Goal: Transaction & Acquisition: Purchase product/service

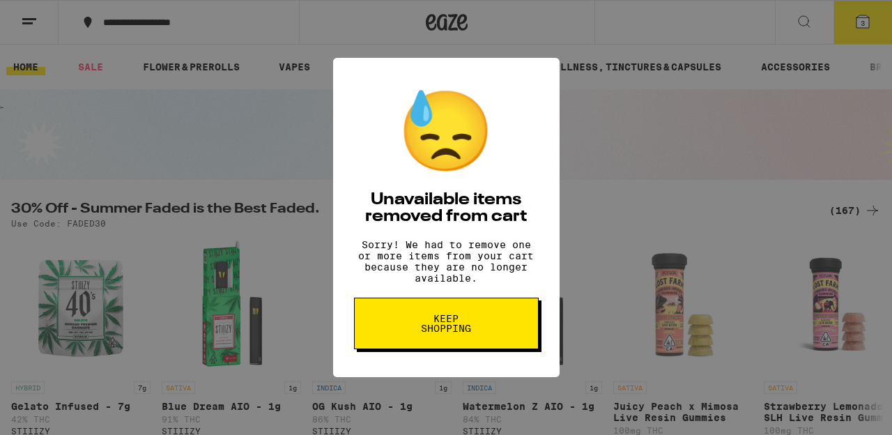
click at [452, 344] on button "Keep Shopping" at bounding box center [446, 324] width 185 height 52
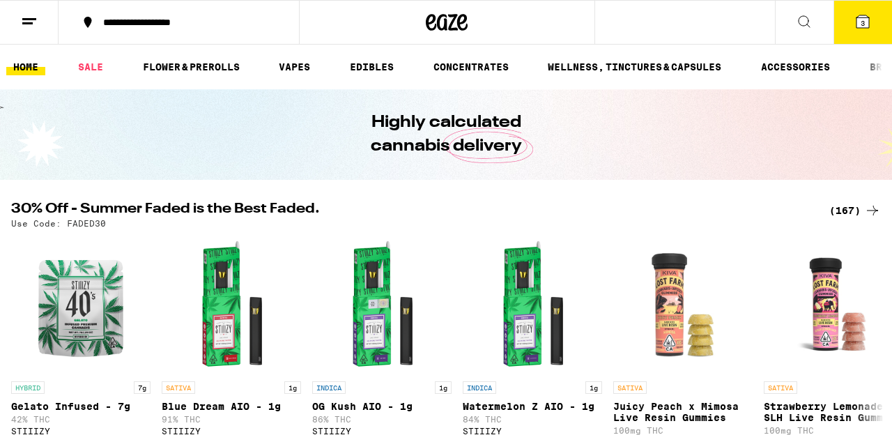
click at [473, 326] on img "Open page for Watermelon Z AIO - 1g from STIIIZY" at bounding box center [532, 304] width 139 height 139
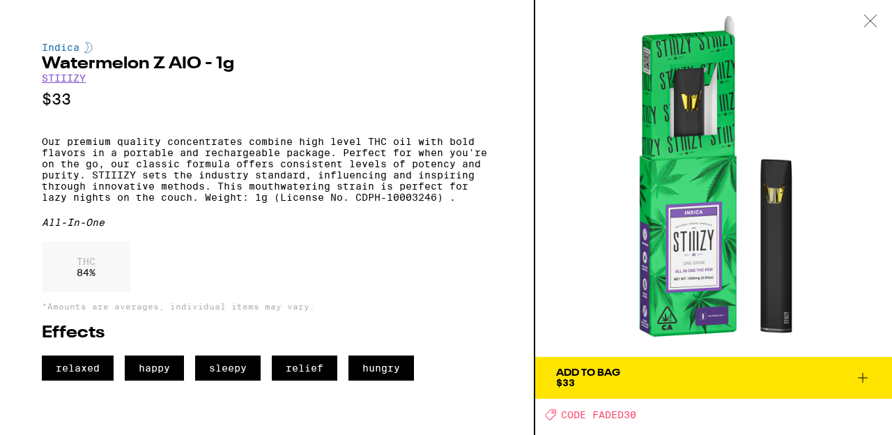
click at [867, 19] on icon at bounding box center [871, 21] width 14 height 13
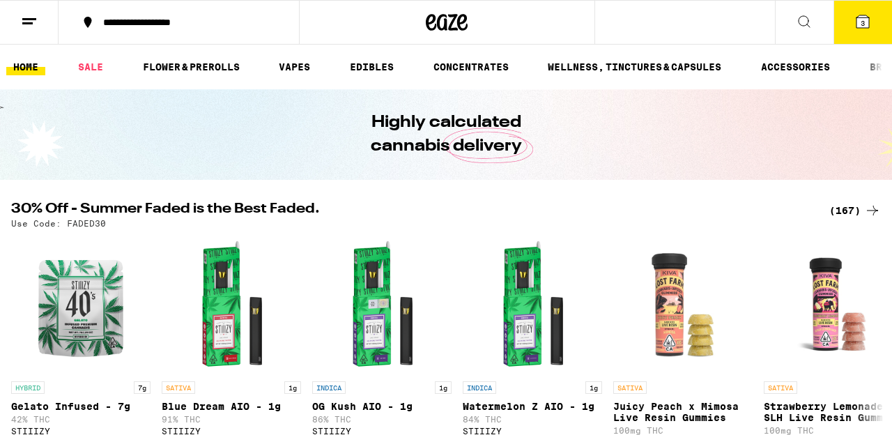
click at [863, 22] on span "3" at bounding box center [863, 23] width 4 height 8
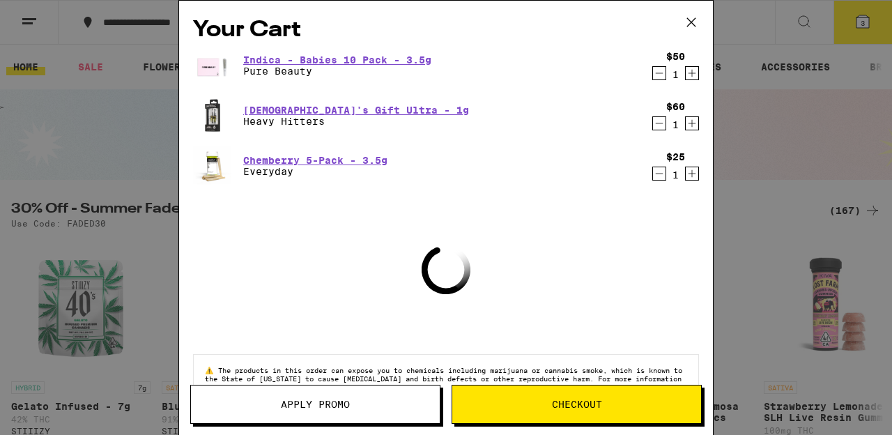
click at [657, 70] on icon "Decrement" at bounding box center [659, 73] width 13 height 17
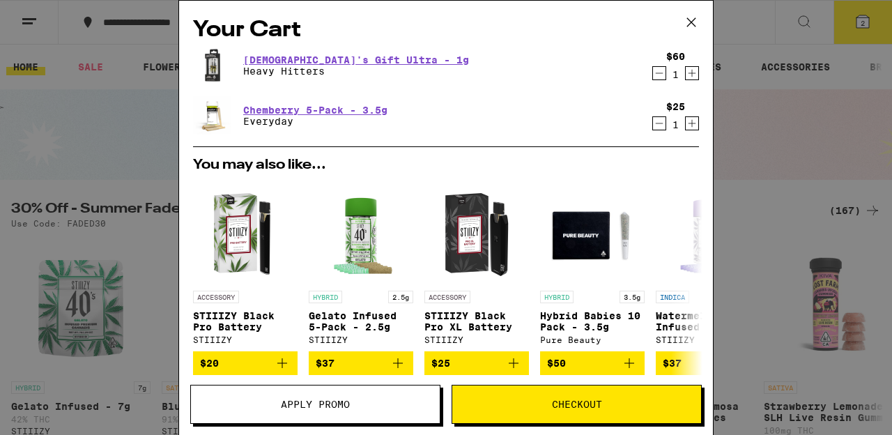
click at [661, 123] on icon "Decrement" at bounding box center [659, 123] width 13 height 17
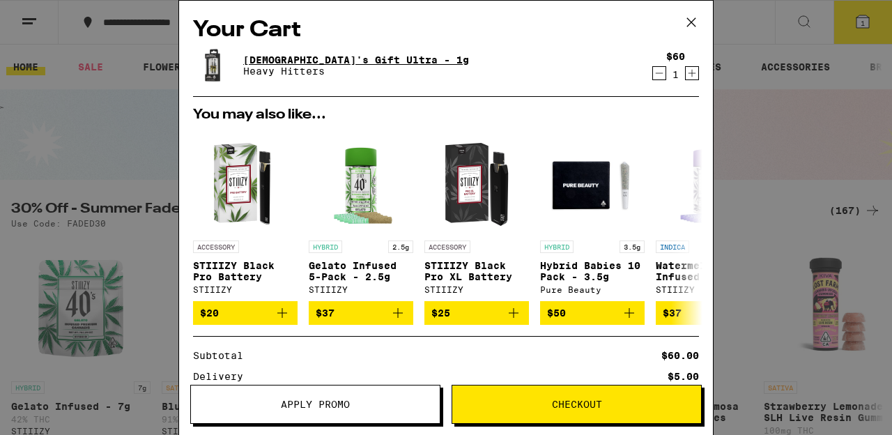
click at [324, 56] on link "[DEMOGRAPHIC_DATA]'s Gift Ultra - 1g" at bounding box center [356, 59] width 226 height 11
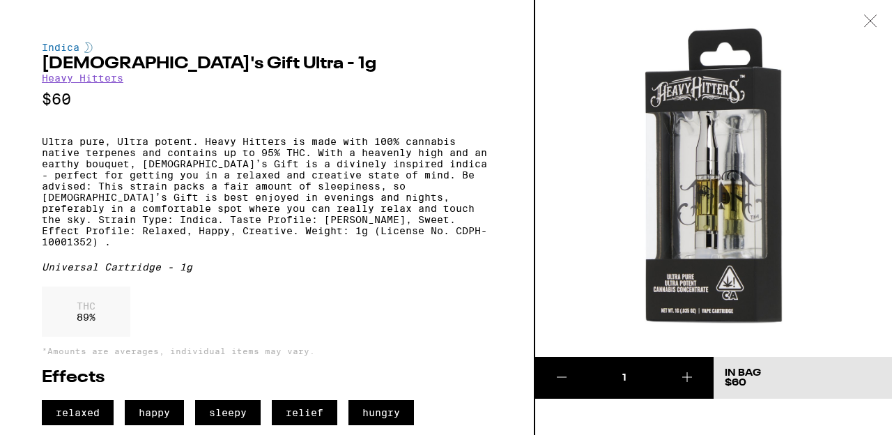
click at [684, 374] on icon at bounding box center [687, 377] width 17 height 17
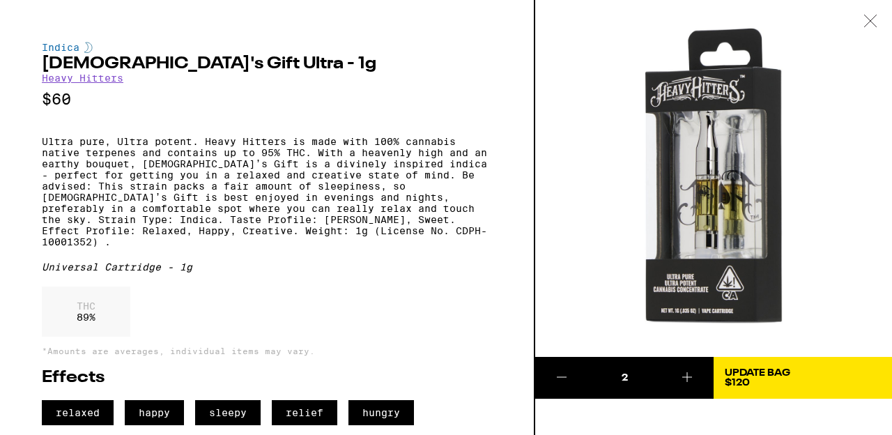
click at [735, 374] on div "Update Bag" at bounding box center [758, 373] width 66 height 10
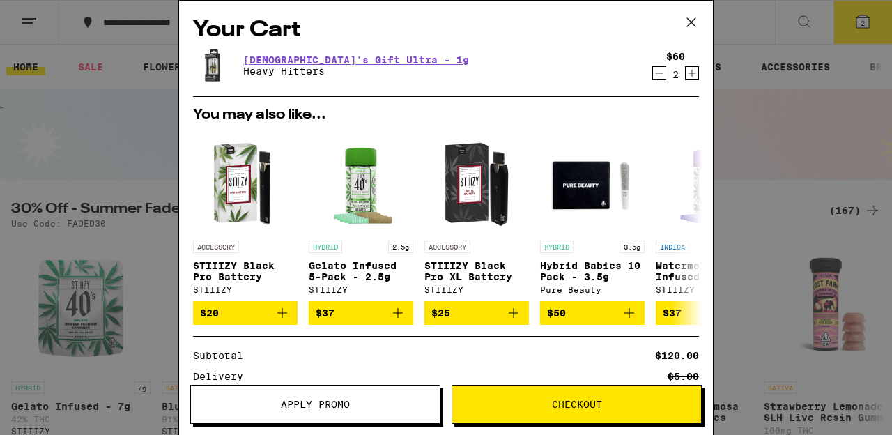
click at [692, 22] on icon at bounding box center [691, 22] width 21 height 21
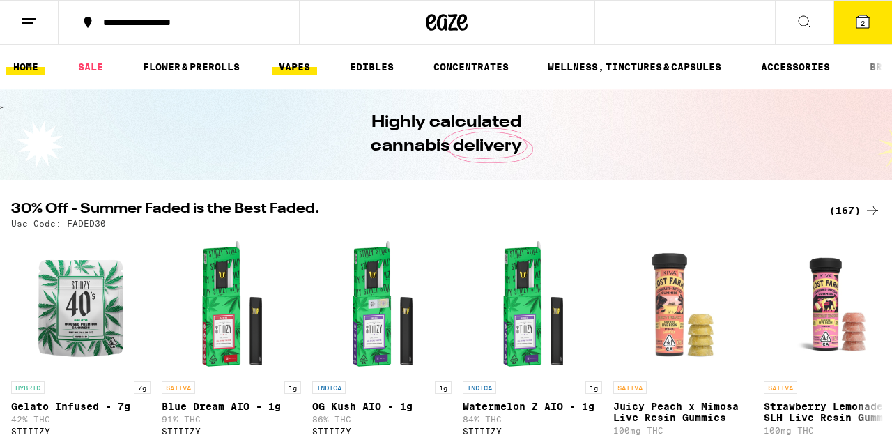
click at [297, 65] on link "VAPES" at bounding box center [294, 67] width 45 height 17
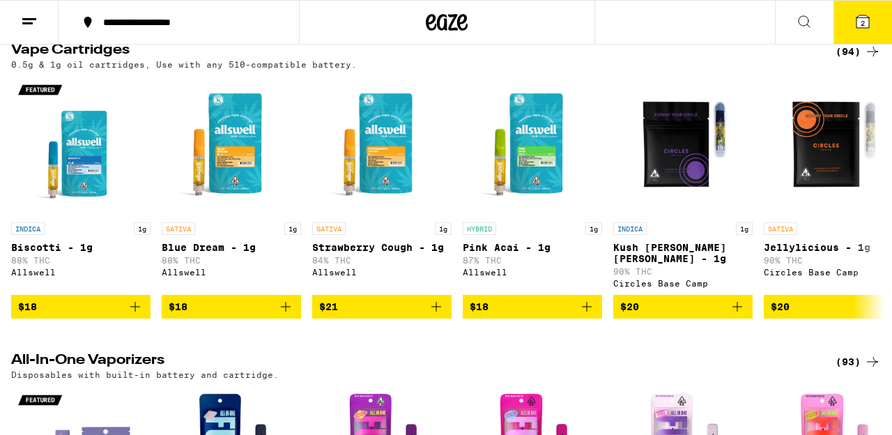
scroll to position [473, 0]
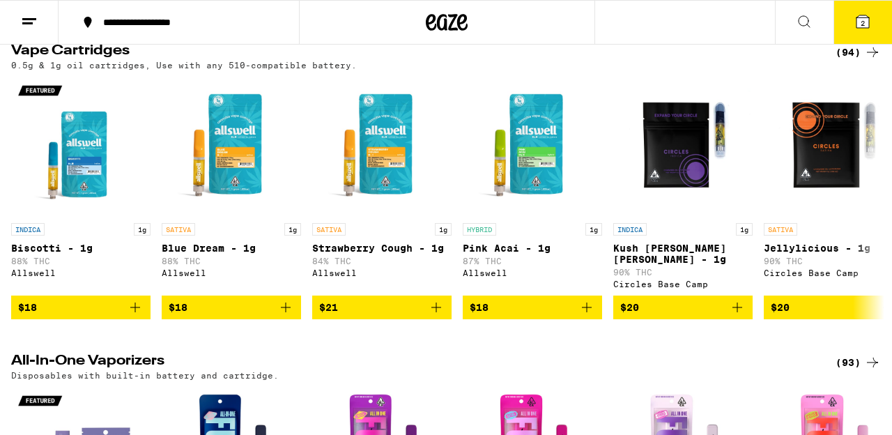
click at [873, 60] on icon at bounding box center [872, 52] width 17 height 17
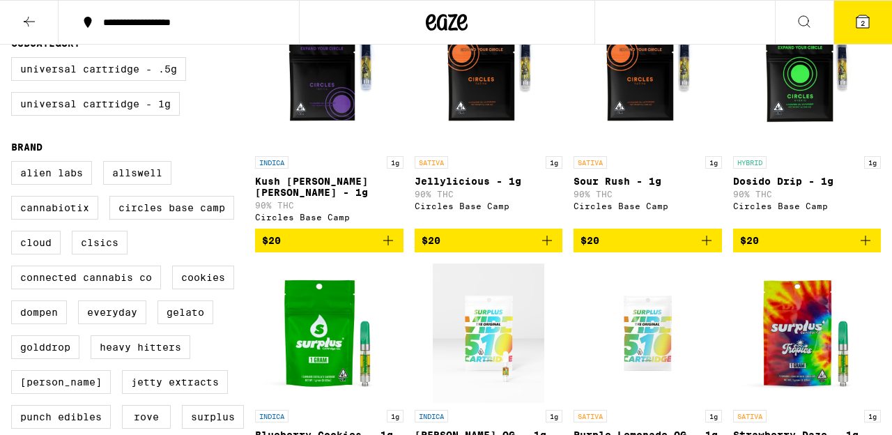
scroll to position [429, 0]
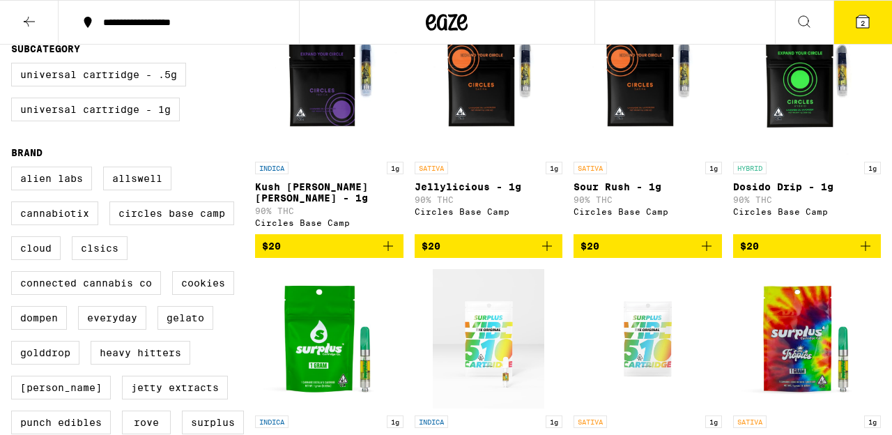
click at [788, 192] on p "Dosido Drip - 1g" at bounding box center [807, 186] width 148 height 11
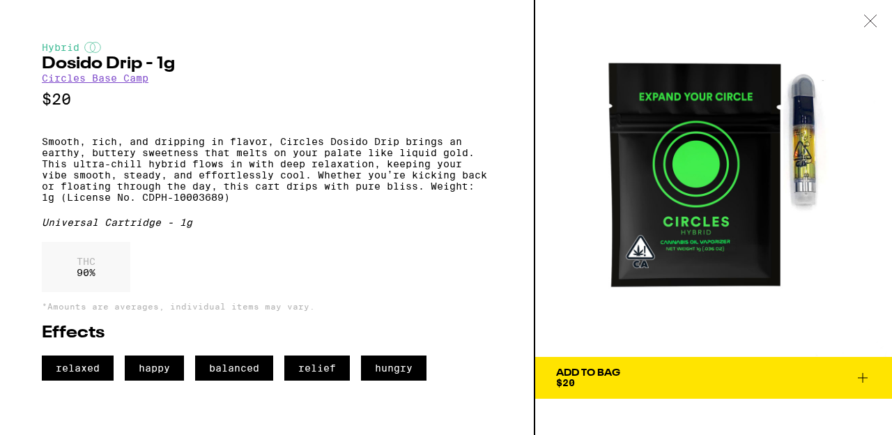
click at [872, 17] on icon at bounding box center [871, 21] width 14 height 13
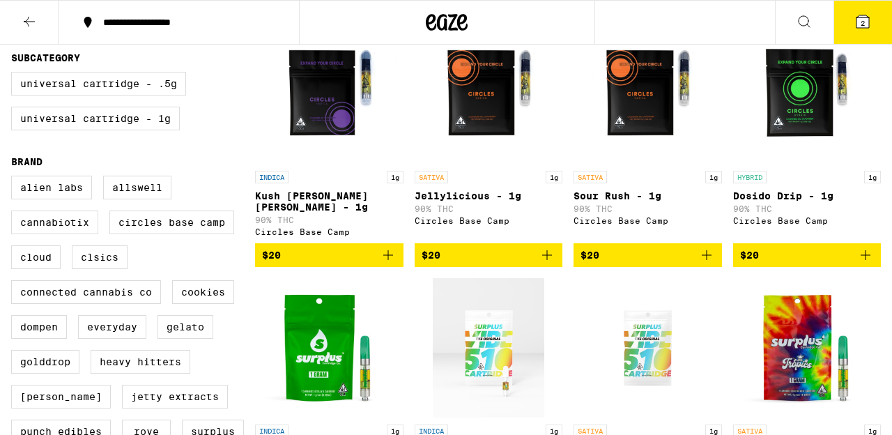
scroll to position [410, 0]
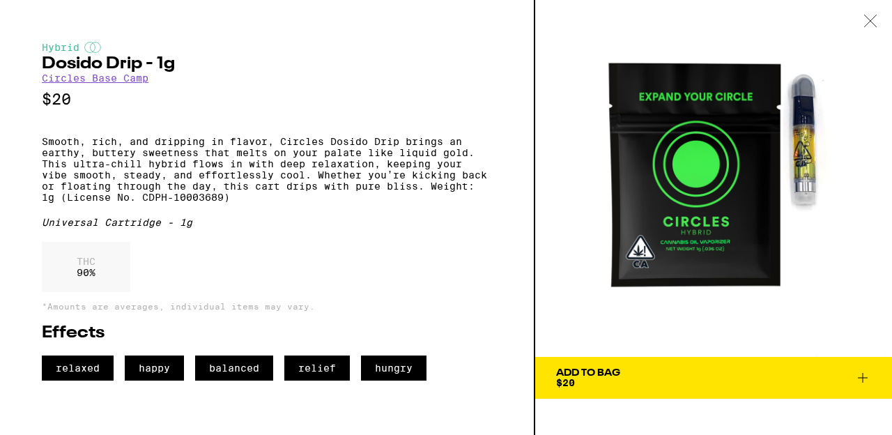
scroll to position [429, 0]
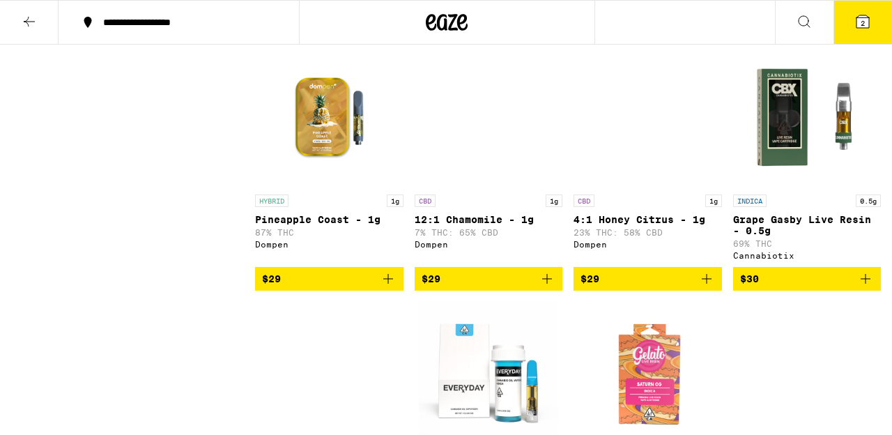
scroll to position [2151, 0]
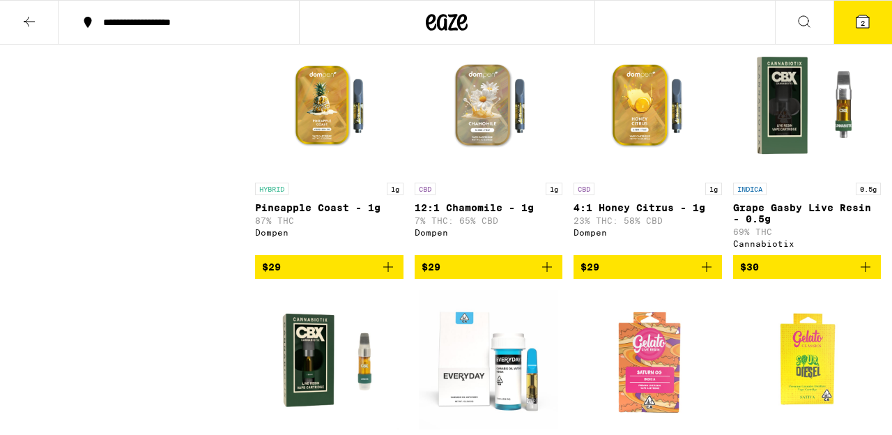
click at [501, 149] on img "Open page for 12:1 Chamomile - 1g from Dompen" at bounding box center [488, 105] width 139 height 139
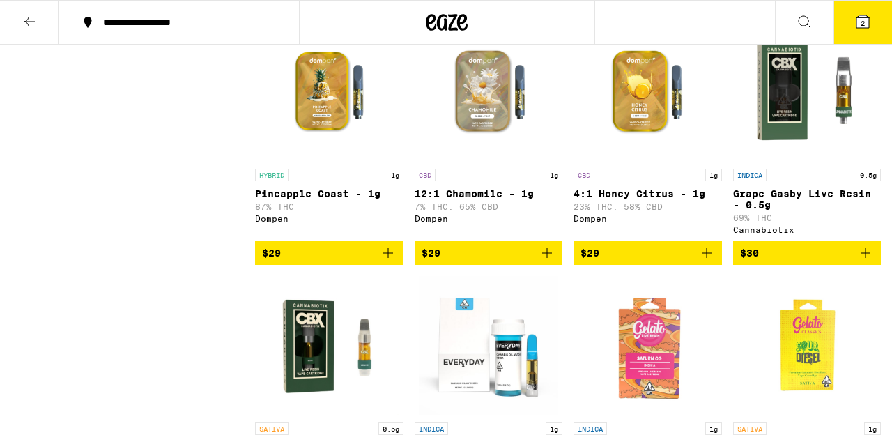
scroll to position [2165, 0]
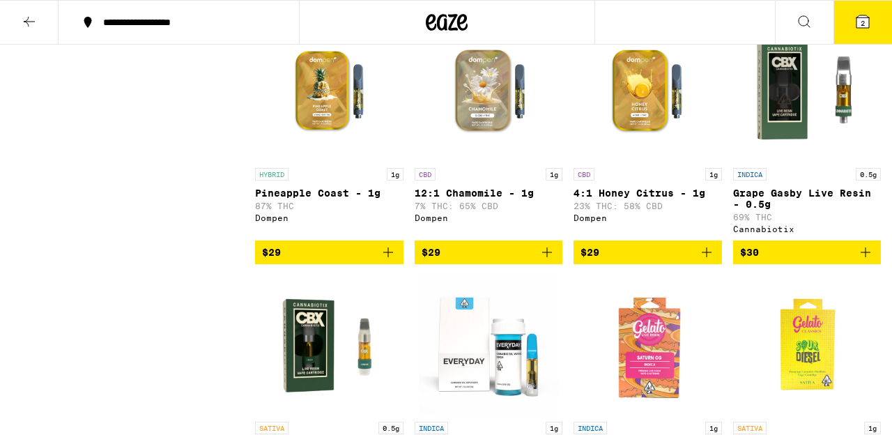
click at [791, 148] on img "Open page for Grape Gasby Live Resin - 0.5g from Cannabiotix" at bounding box center [807, 91] width 139 height 139
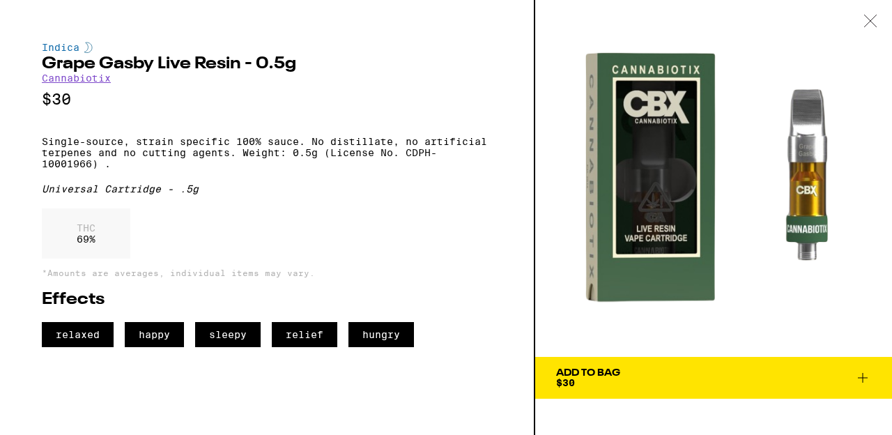
click at [406, 29] on div "Indica Grape Gasby Live Resin - 0.5g Cannabiotix $30 Single-source, strain spec…" at bounding box center [267, 217] width 535 height 435
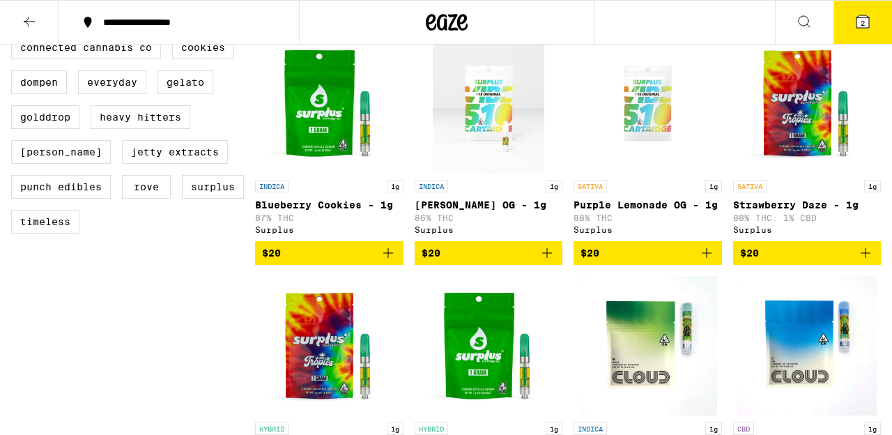
scroll to position [663, 0]
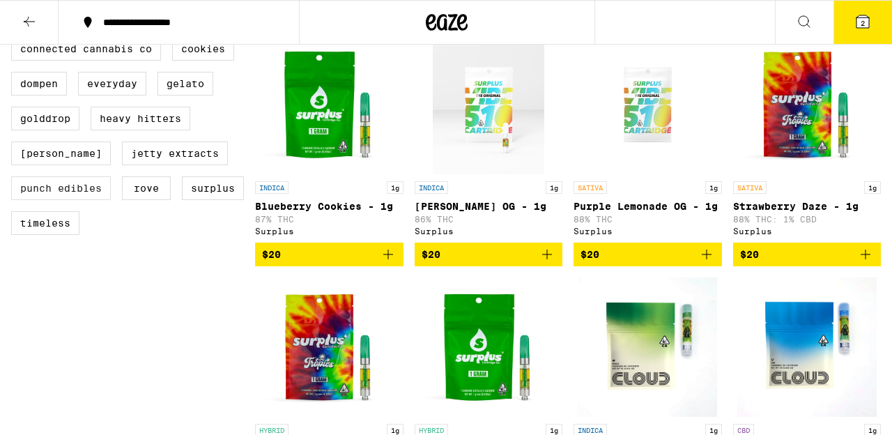
click at [90, 200] on label "Punch Edibles" at bounding box center [61, 188] width 100 height 24
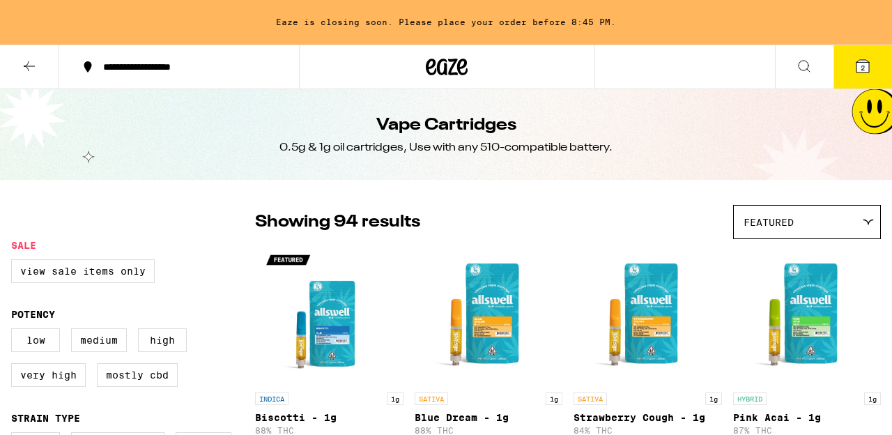
checkbox input "false"
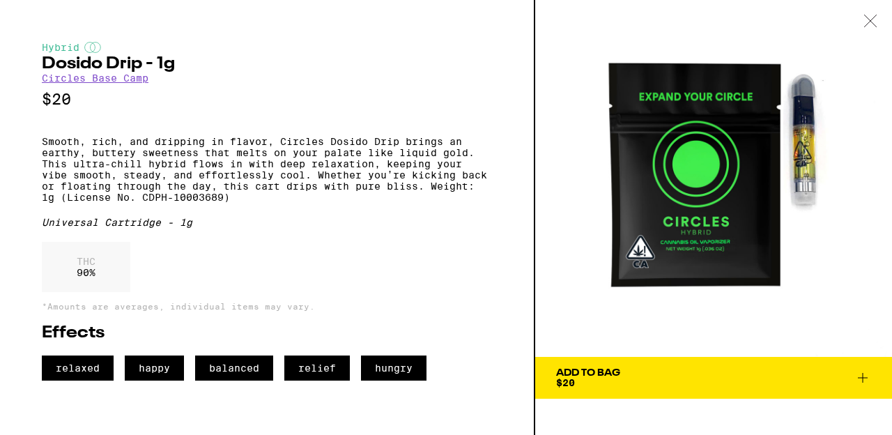
scroll to position [429, 0]
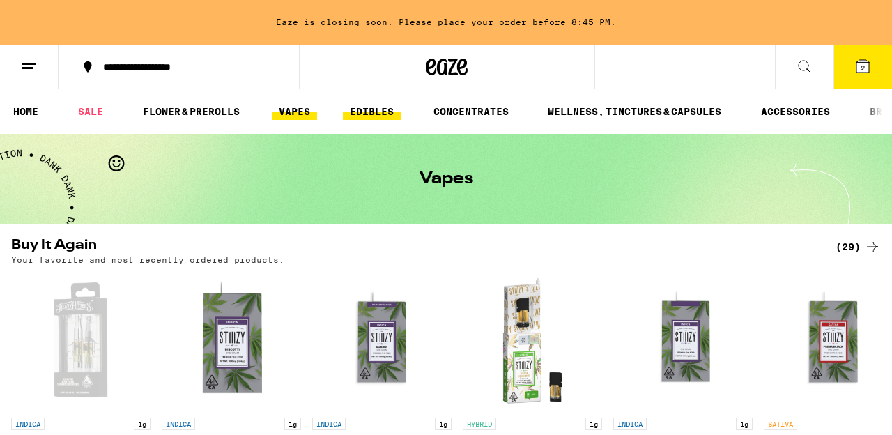
click at [377, 107] on link "EDIBLES" at bounding box center [372, 111] width 58 height 17
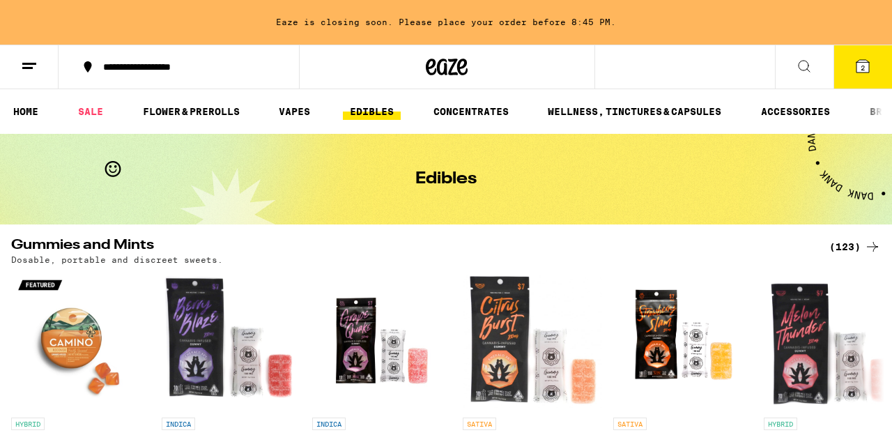
click at [852, 242] on div "(123)" at bounding box center [856, 246] width 52 height 17
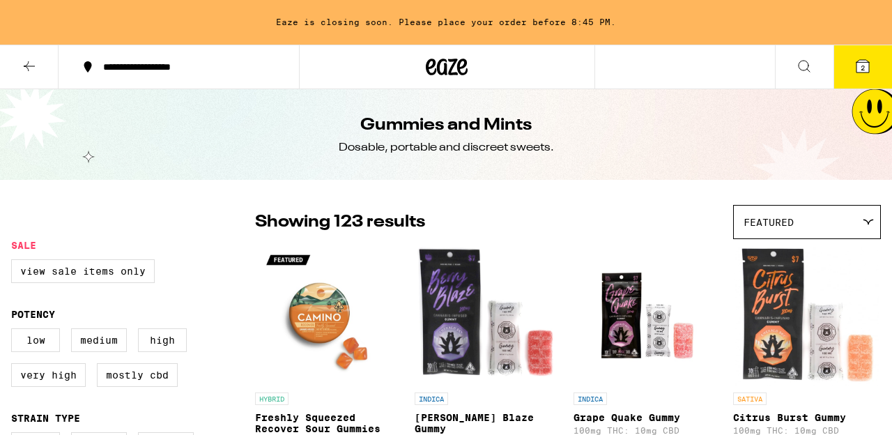
click at [869, 220] on icon at bounding box center [868, 222] width 11 height 6
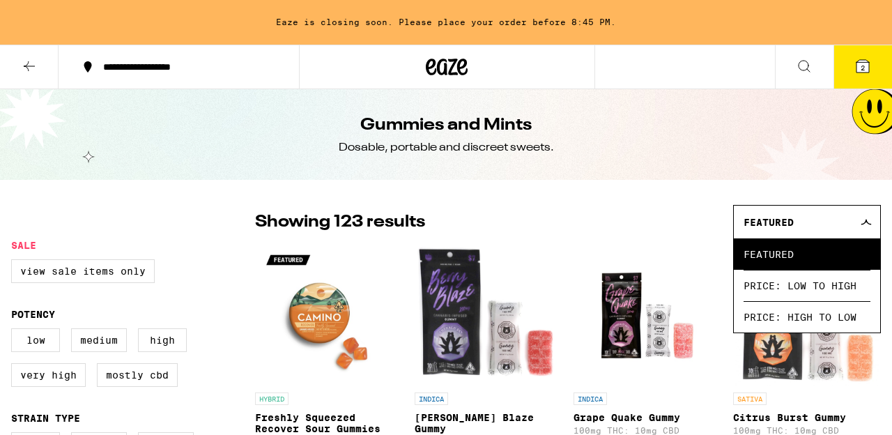
click at [869, 220] on icon at bounding box center [866, 222] width 11 height 6
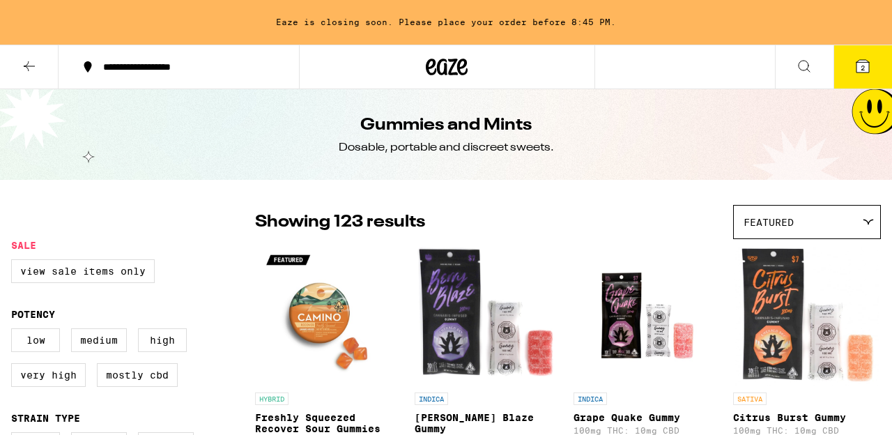
click at [869, 220] on icon at bounding box center [868, 222] width 11 height 6
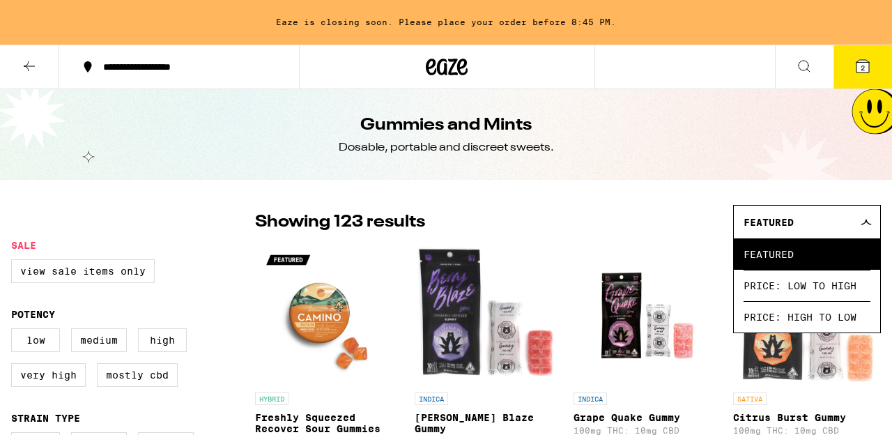
click at [869, 220] on icon at bounding box center [866, 222] width 11 height 6
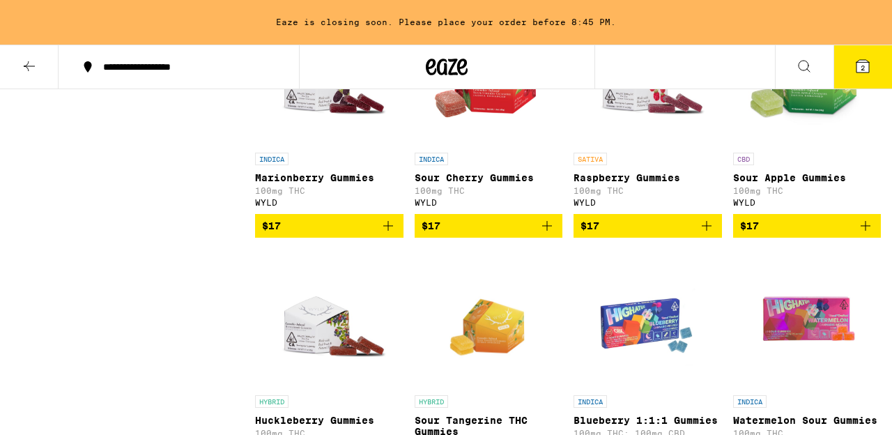
scroll to position [3302, 0]
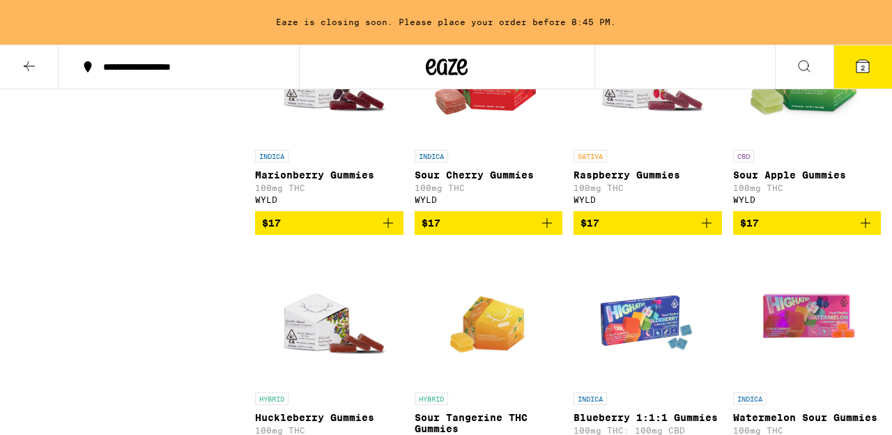
click at [817, 143] on img "Open page for Sour Apple Gummies from WYLD" at bounding box center [807, 72] width 139 height 139
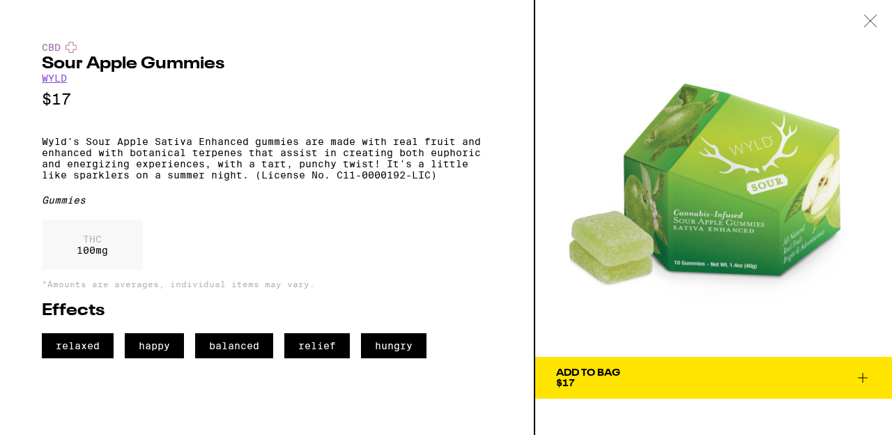
click at [628, 369] on span "Add To Bag $17" at bounding box center [713, 378] width 315 height 20
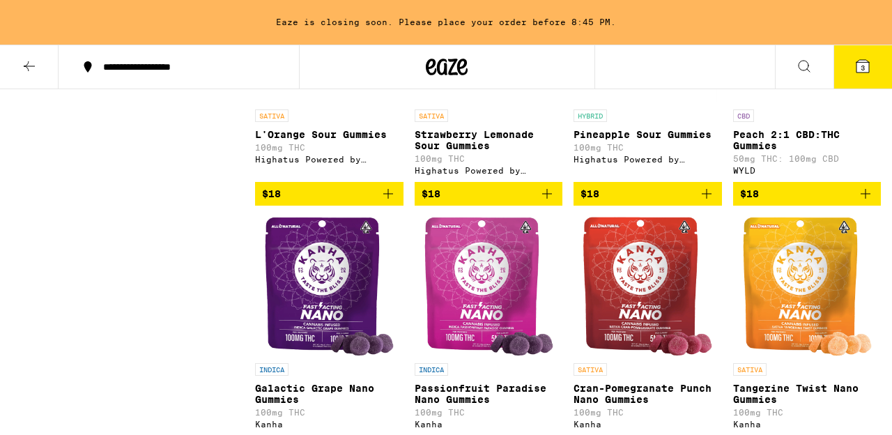
scroll to position [3840, 0]
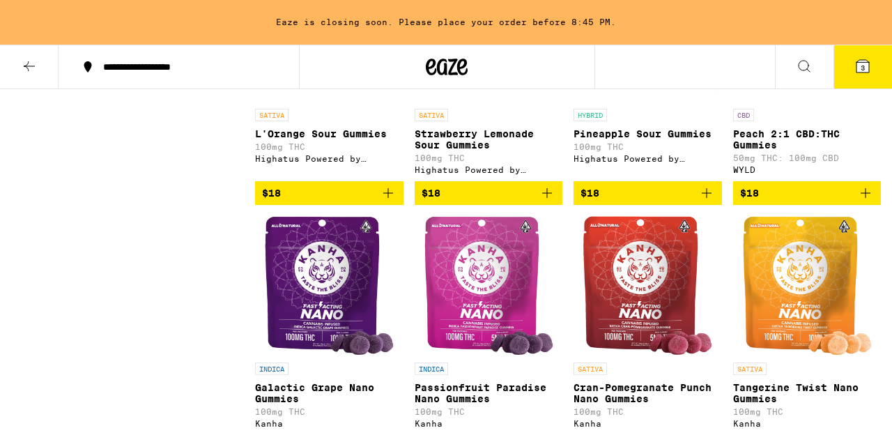
click at [775, 201] on span "$18" at bounding box center [807, 193] width 135 height 17
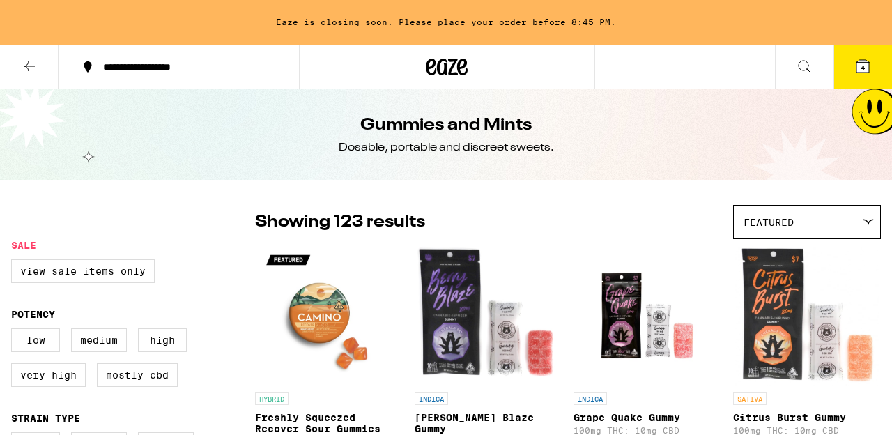
scroll to position [0, 0]
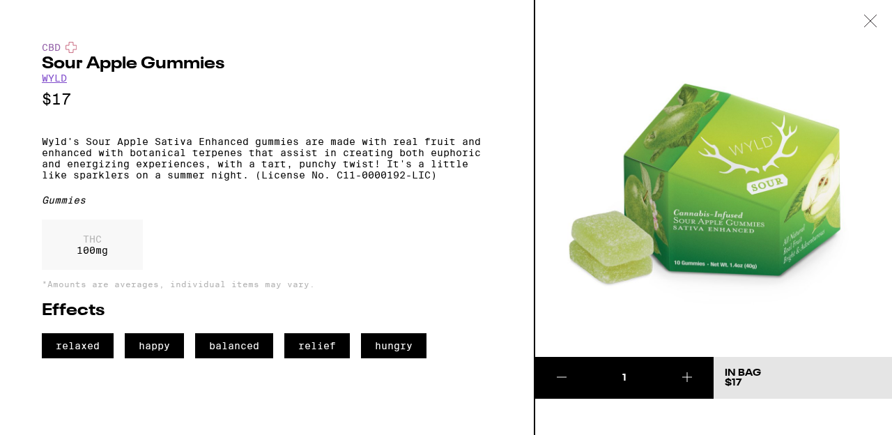
scroll to position [3302, 0]
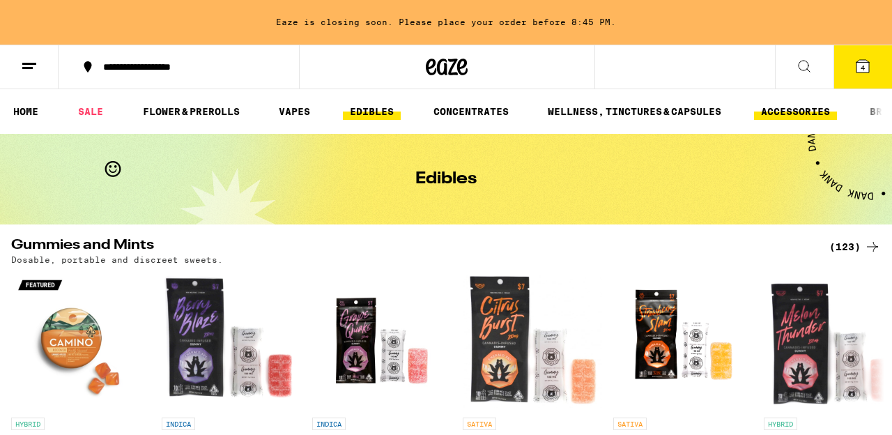
click at [795, 109] on link "ACCESSORIES" at bounding box center [795, 111] width 83 height 17
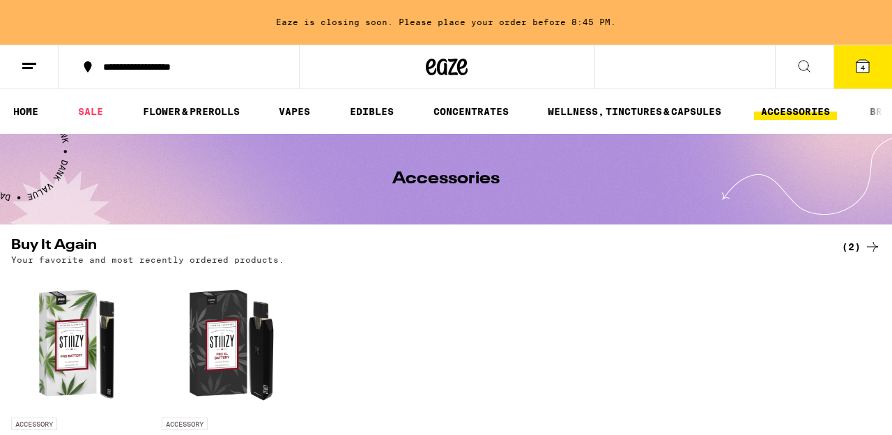
click at [795, 109] on link "ACCESSORIES" at bounding box center [795, 111] width 83 height 17
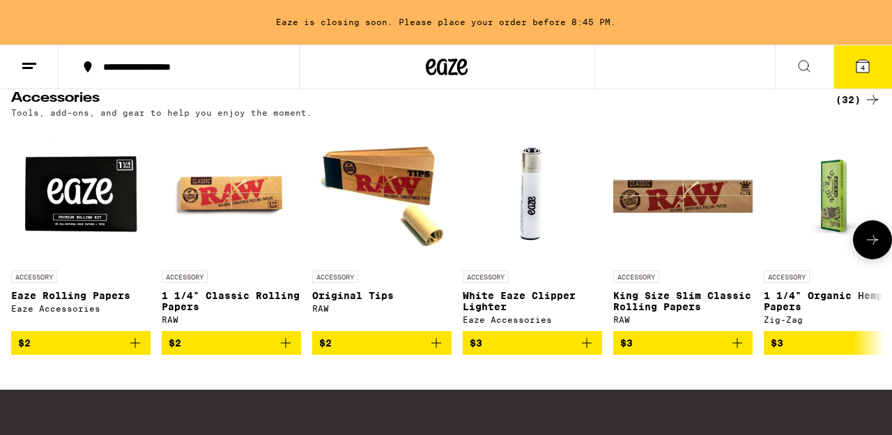
scroll to position [447, 0]
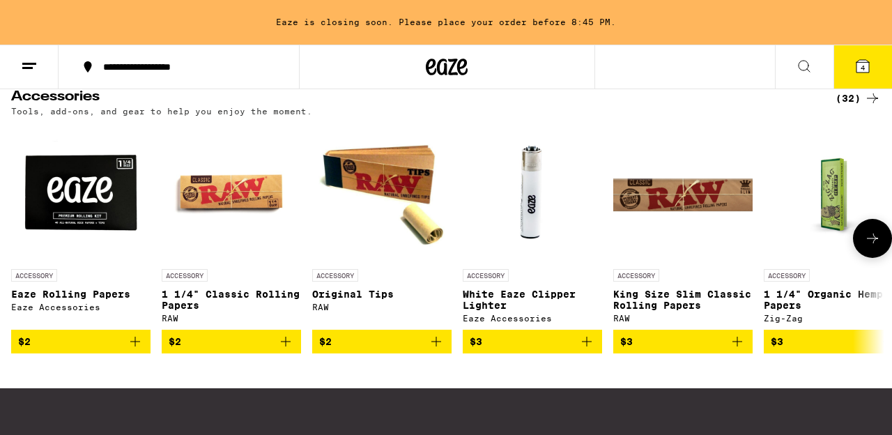
click at [874, 243] on icon at bounding box center [872, 238] width 17 height 17
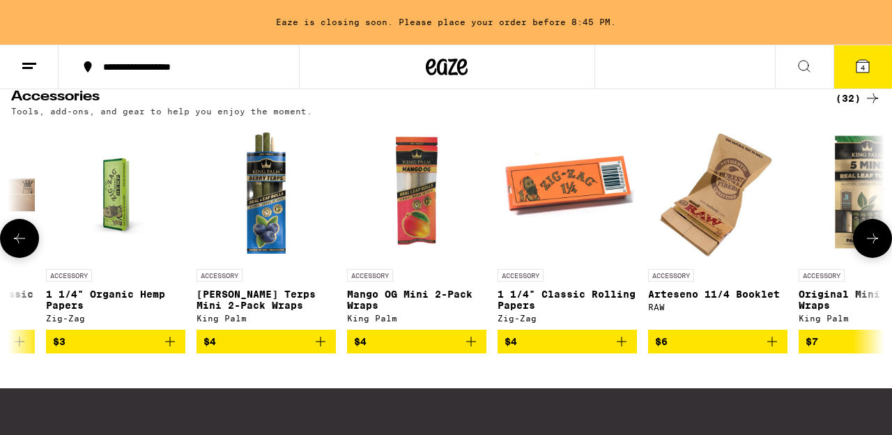
click at [874, 243] on icon at bounding box center [872, 238] width 17 height 17
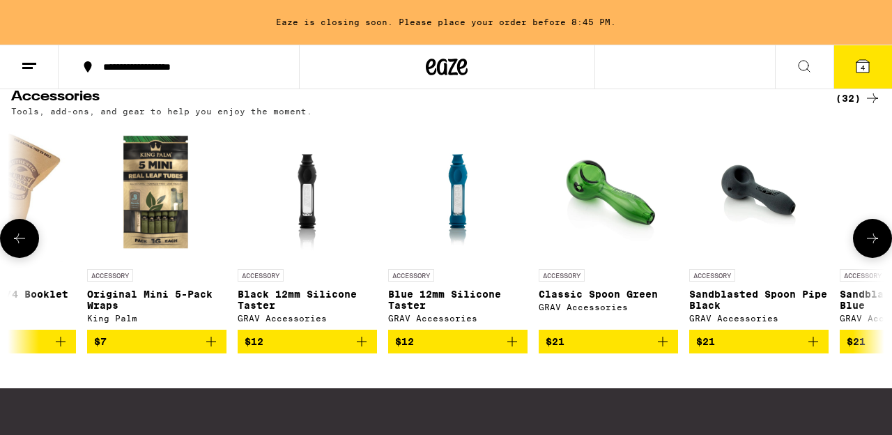
scroll to position [0, 1436]
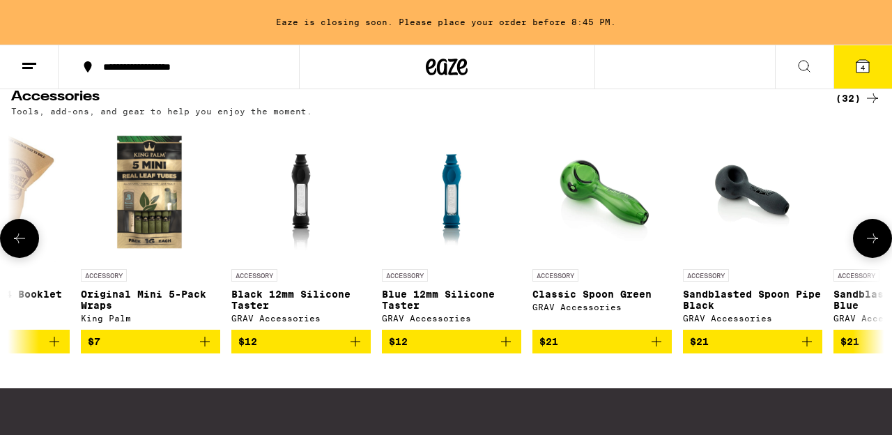
click at [874, 243] on icon at bounding box center [872, 238] width 17 height 17
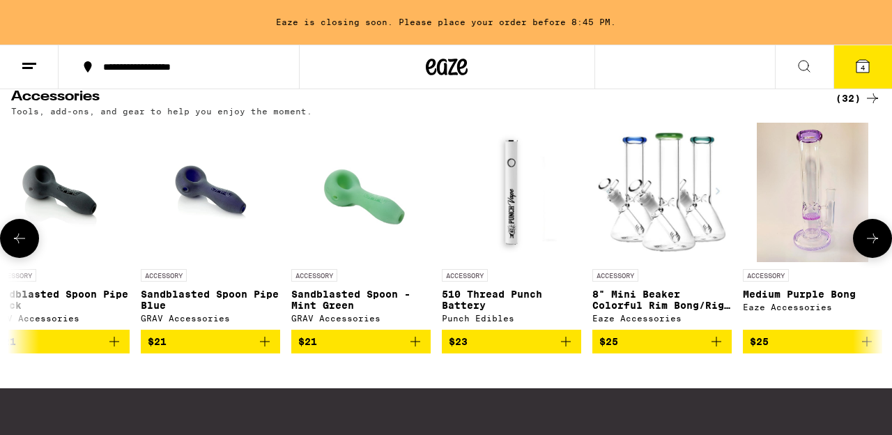
scroll to position [0, 2154]
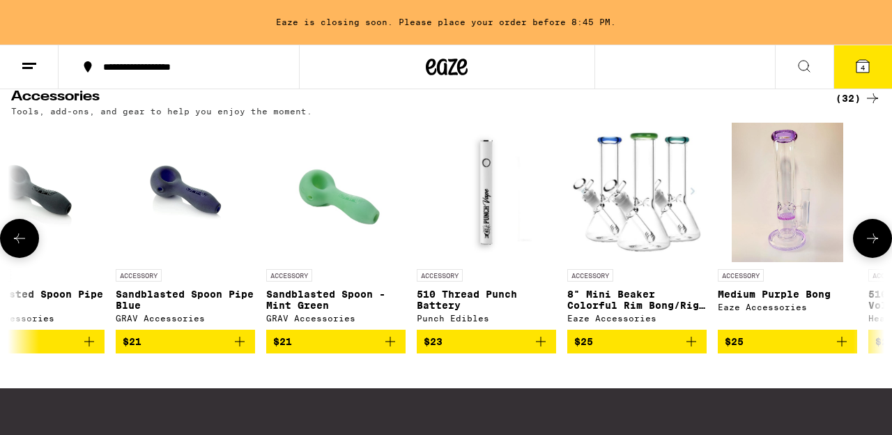
click at [871, 246] on icon at bounding box center [872, 238] width 17 height 17
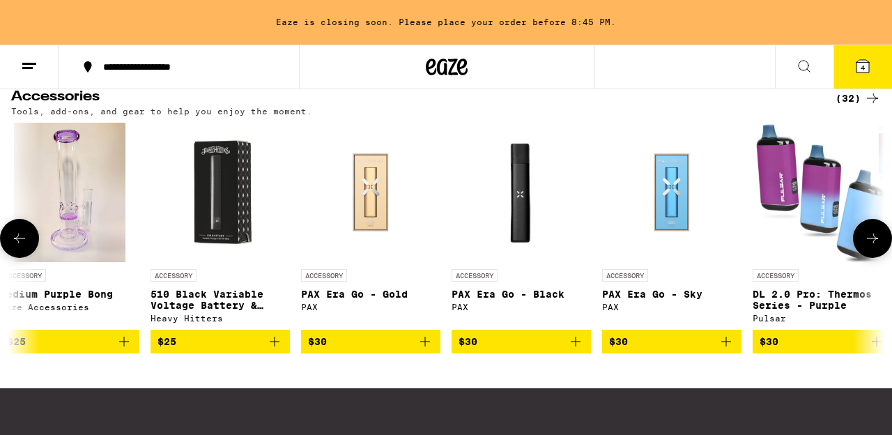
click at [871, 246] on icon at bounding box center [872, 238] width 17 height 17
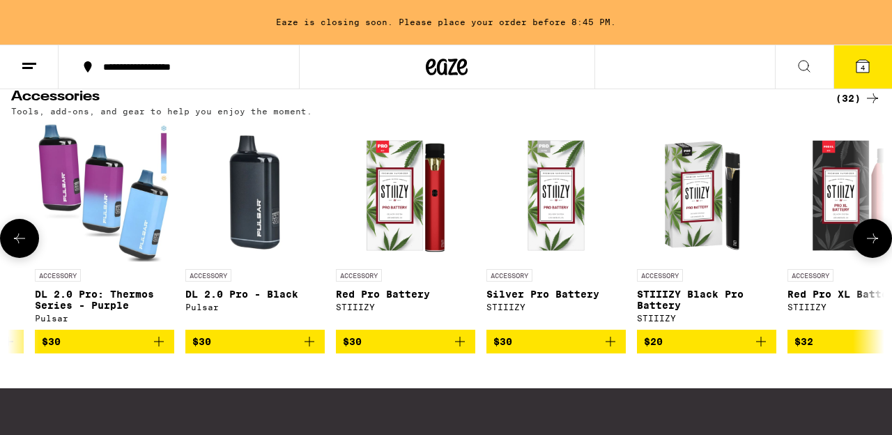
click at [871, 246] on icon at bounding box center [872, 238] width 17 height 17
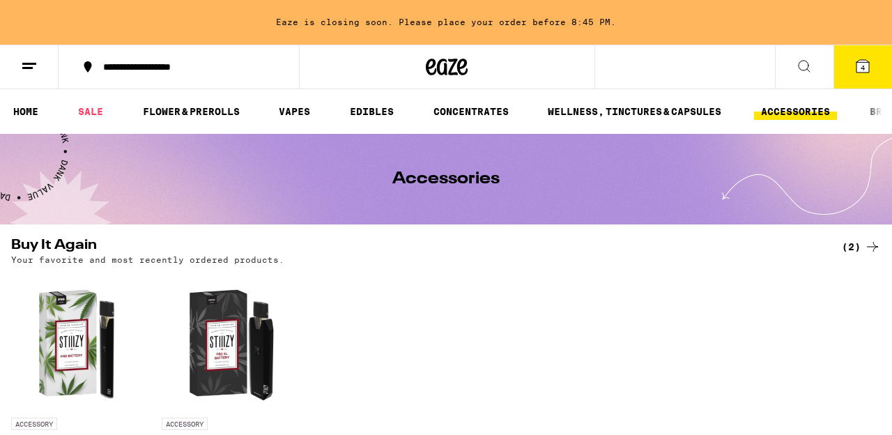
scroll to position [0, 0]
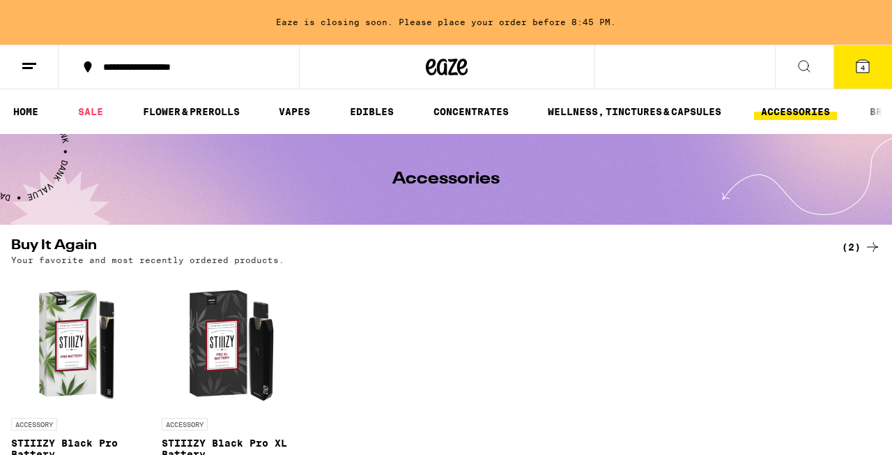
click at [862, 68] on span "4" at bounding box center [863, 67] width 4 height 8
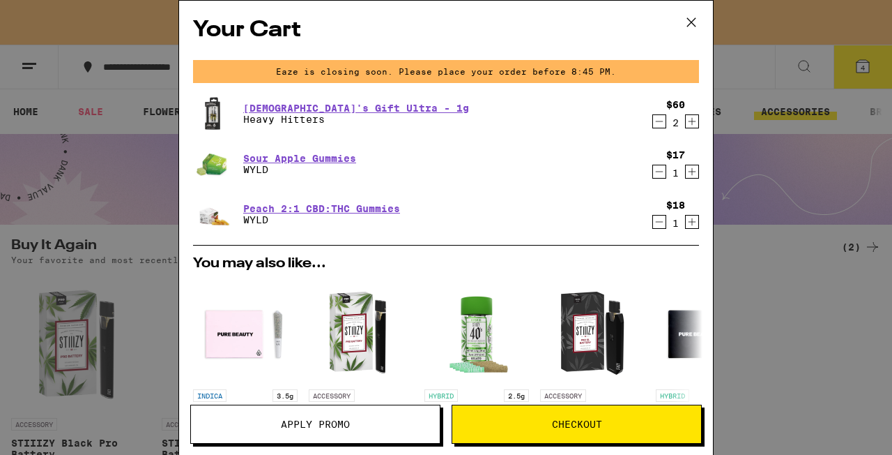
click at [694, 121] on icon "Increment" at bounding box center [692, 121] width 13 height 17
click at [659, 217] on icon "Decrement" at bounding box center [659, 221] width 13 height 17
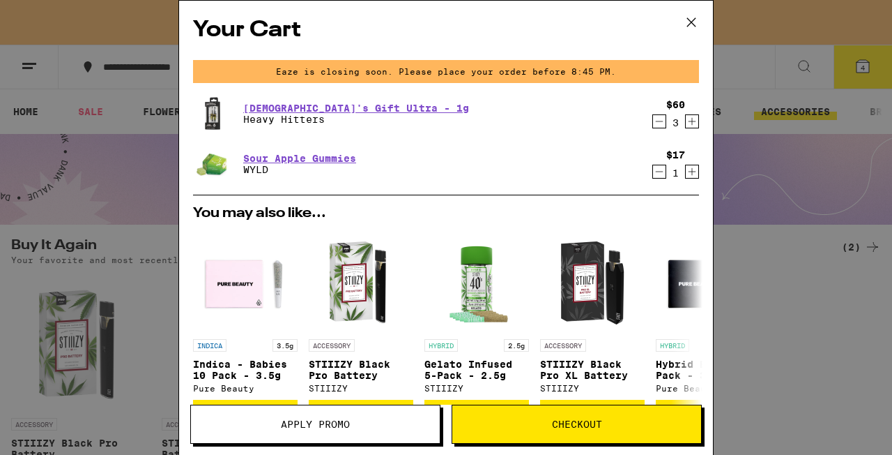
click at [660, 170] on icon "Decrement" at bounding box center [659, 171] width 13 height 17
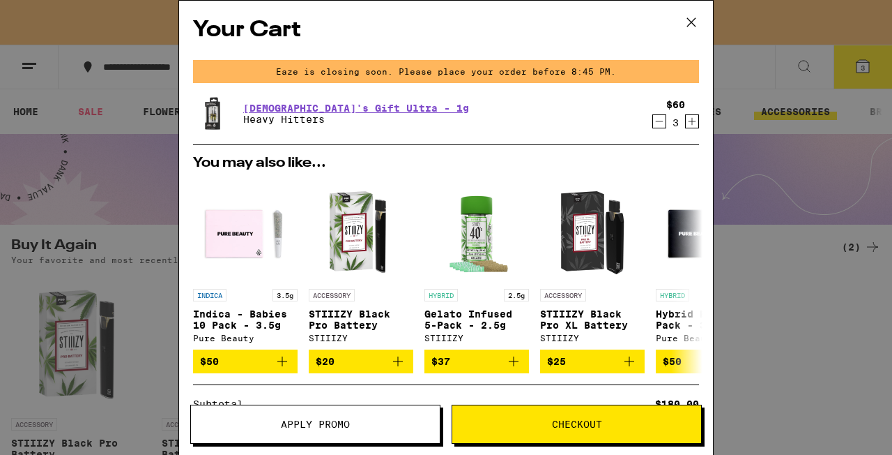
click at [657, 119] on icon "Decrement" at bounding box center [659, 121] width 13 height 17
click at [692, 20] on icon at bounding box center [691, 22] width 21 height 21
